Goal: Find specific page/section: Find specific page/section

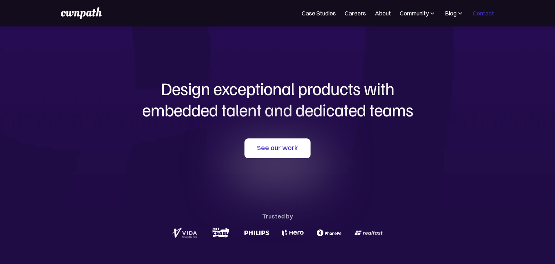
click at [481, 12] on link "Contact" at bounding box center [482, 13] width 21 height 9
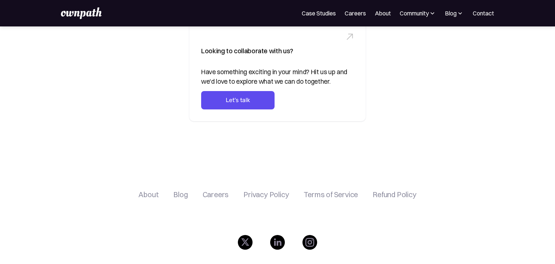
scroll to position [262, 0]
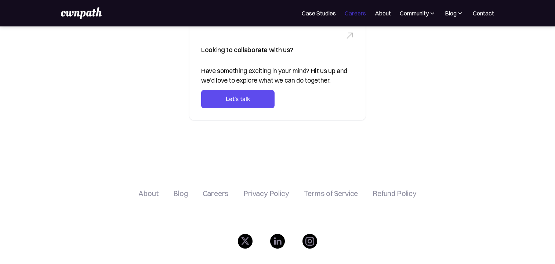
click at [357, 15] on link "Careers" at bounding box center [354, 13] width 21 height 9
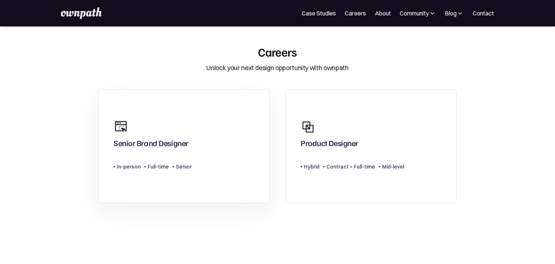
click at [160, 145] on div "Senior Brand Designer" at bounding box center [150, 144] width 75 height 13
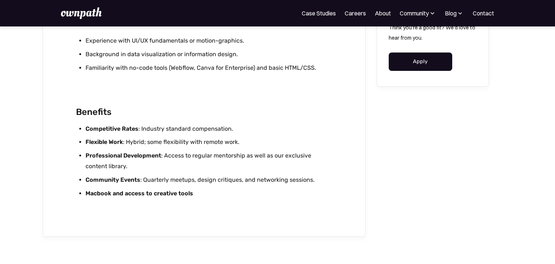
scroll to position [1390, 0]
